Goal: Task Accomplishment & Management: Manage account settings

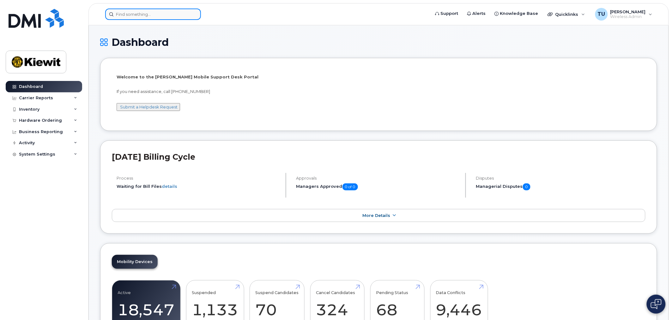
click at [133, 19] on input at bounding box center [153, 14] width 96 height 11
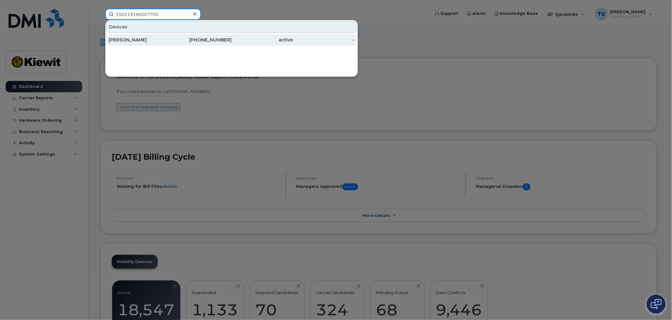
type input "350219186007706"
click at [189, 38] on div "603-812-7225" at bounding box center [201, 40] width 62 height 6
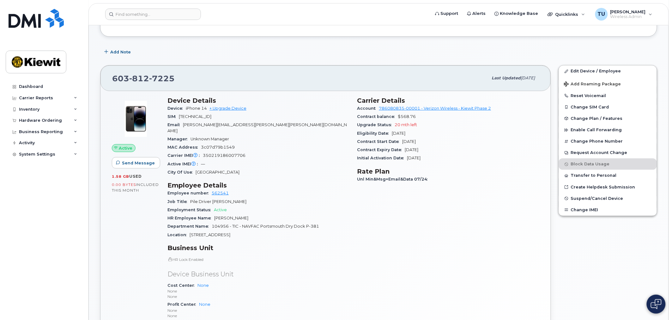
scroll to position [105, 0]
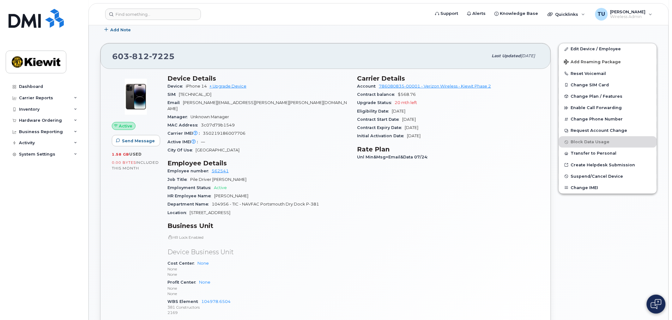
click at [273, 129] on div "Carrier IMEI Carrier IMEI is reported during the last billing cycle or change o…" at bounding box center [258, 133] width 182 height 8
click at [250, 129] on div "Carrier IMEI Carrier IMEI is reported during the last billing cycle or change o…" at bounding box center [258, 133] width 182 height 8
click at [580, 86] on button "Change SIM Card" at bounding box center [608, 84] width 98 height 11
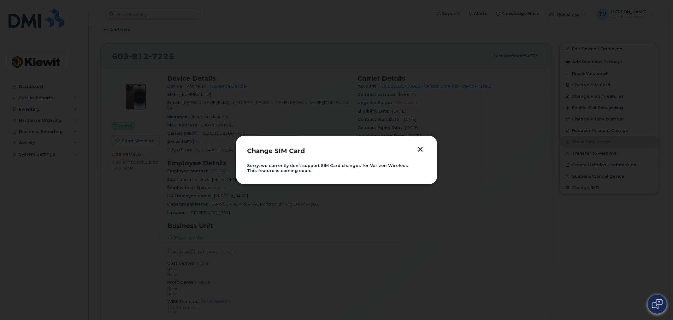
click at [424, 147] on button "button" at bounding box center [420, 149] width 9 height 7
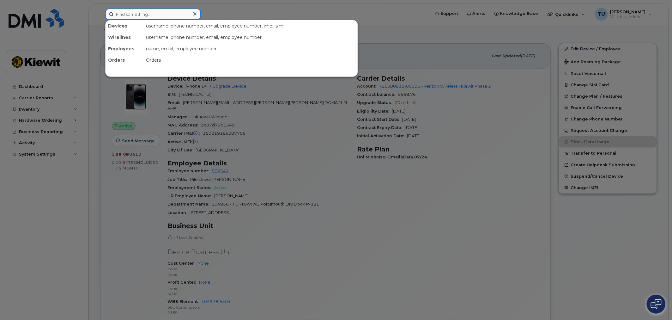
click at [180, 18] on input at bounding box center [153, 14] width 96 height 11
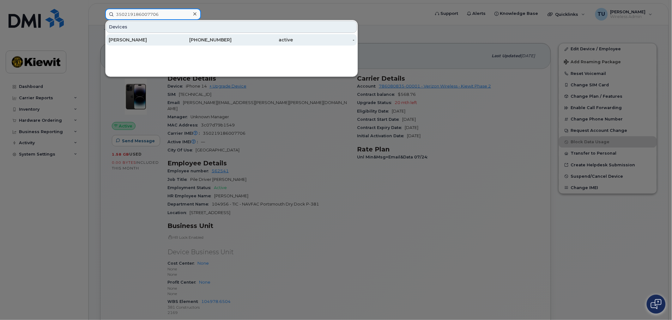
type input "350219186007706"
click at [191, 39] on div "[PHONE_NUMBER]" at bounding box center [201, 40] width 62 height 6
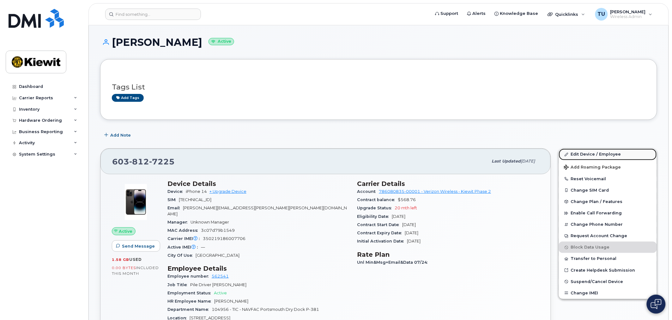
click at [588, 152] on link "Edit Device / Employee" at bounding box center [608, 153] width 98 height 11
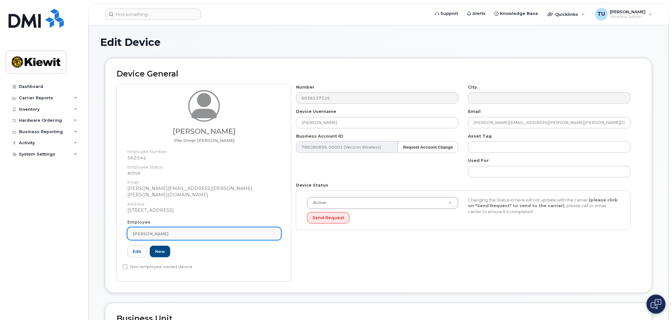
click at [228, 230] on div "[PERSON_NAME]" at bounding box center [204, 233] width 143 height 6
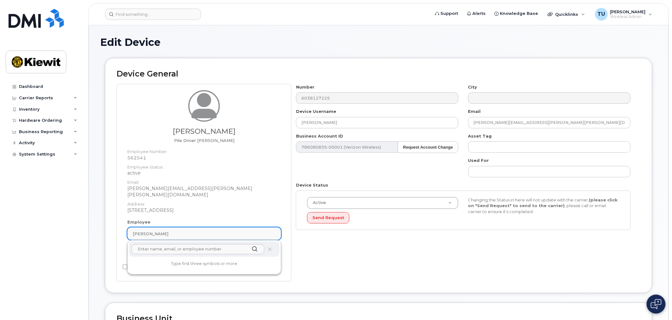
click at [223, 230] on div "[PERSON_NAME]" at bounding box center [204, 233] width 143 height 6
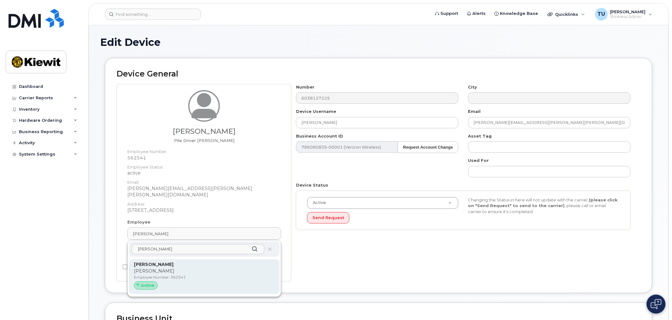
type input "bobby lewis"
click at [173, 274] on p "Employee Number: 562541" at bounding box center [204, 277] width 140 height 6
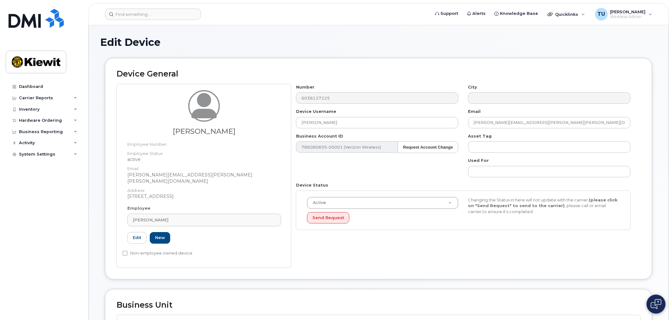
type input "[PERSON_NAME]"
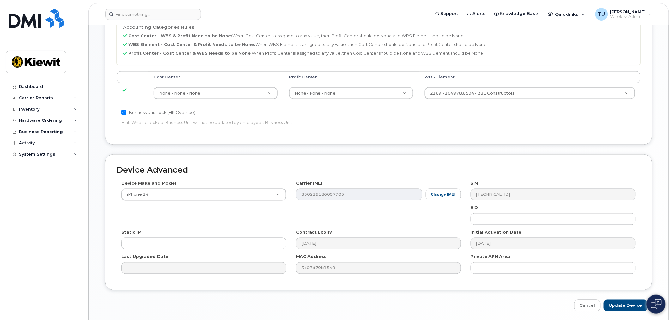
scroll to position [316, 0]
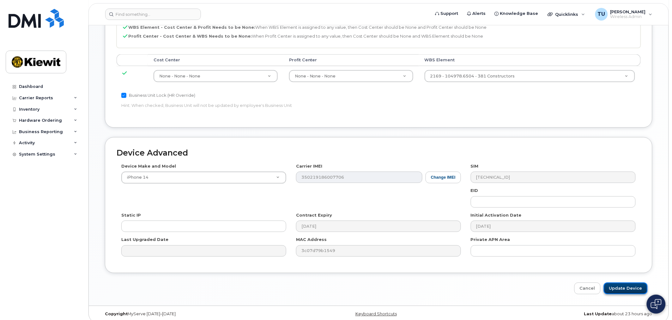
click at [643, 282] on input "Update Device" at bounding box center [625, 288] width 44 height 12
type input "Saving..."
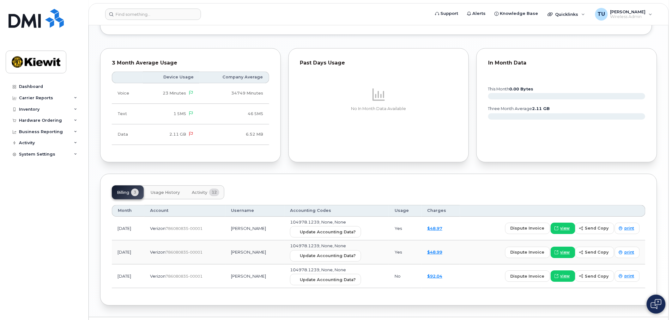
scroll to position [553, 0]
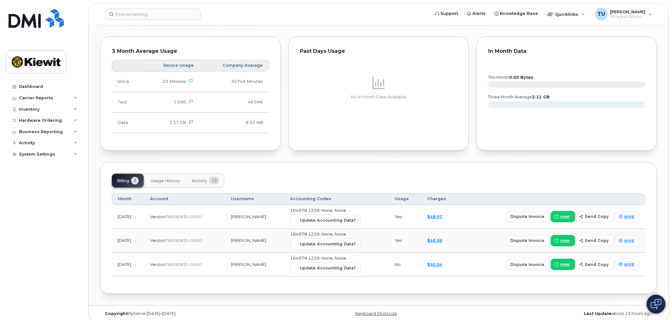
click at [177, 178] on span "Usage History" at bounding box center [165, 180] width 29 height 5
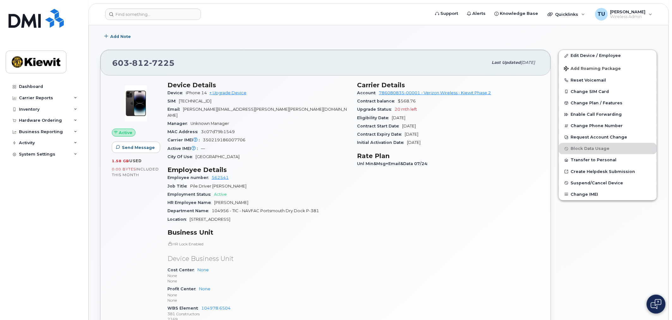
scroll to position [105, 0]
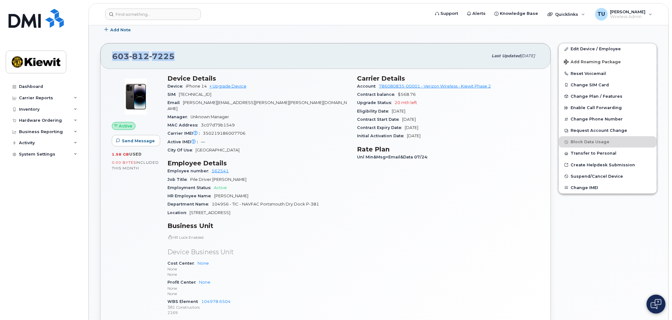
drag, startPoint x: 189, startPoint y: 54, endPoint x: 114, endPoint y: 55, distance: 75.8
click at [114, 55] on div "603 812 7225" at bounding box center [300, 55] width 376 height 13
copy span "603 812 7225"
click at [211, 95] on span "[TECHNICAL_ID]" at bounding box center [195, 94] width 33 height 5
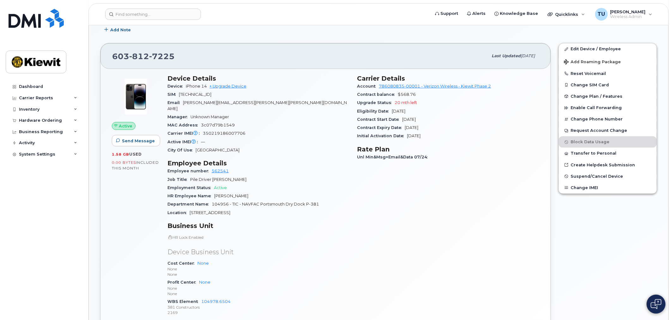
copy span "[TECHNICAL_ID]"
drag, startPoint x: 191, startPoint y: 55, endPoint x: 107, endPoint y: 58, distance: 84.4
click at [107, 58] on div "603 812 7225 Last updated Aug 27, 2025" at bounding box center [325, 55] width 450 height 25
copy span "603 812 7225"
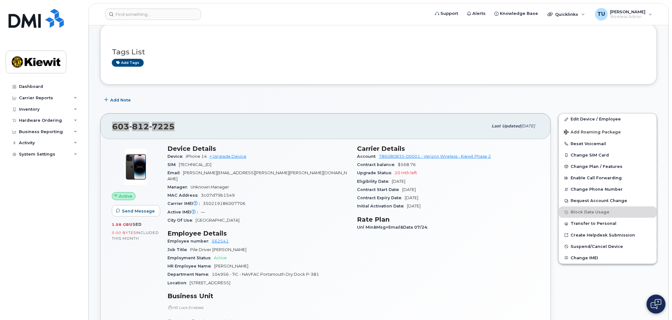
scroll to position [0, 0]
